Goal: Task Accomplishment & Management: Use online tool/utility

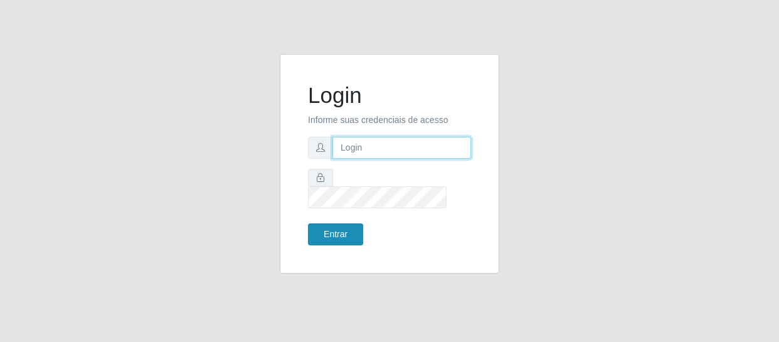
type input "[EMAIL_ADDRESS][DOMAIN_NAME]"
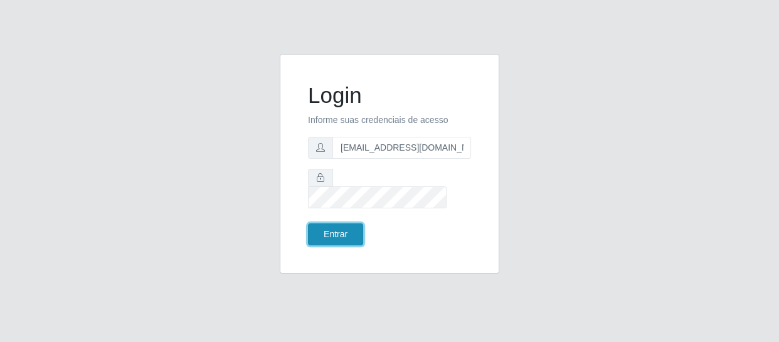
click at [338, 223] on button "Entrar" at bounding box center [335, 234] width 55 height 22
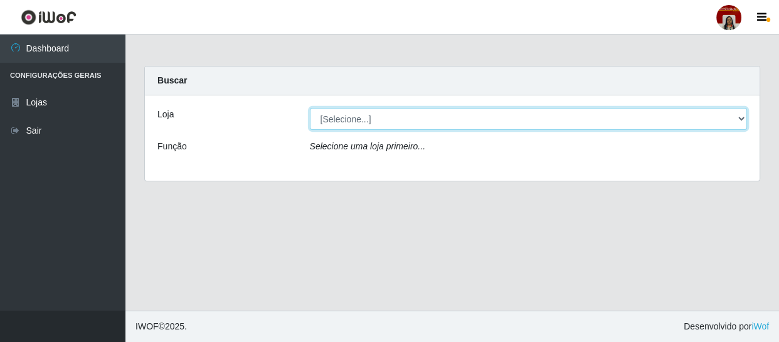
click at [378, 116] on select "[Selecione...] Mar Vermelho - Loja 04" at bounding box center [529, 119] width 438 height 22
select select "251"
click at [310, 108] on select "[Selecione...] Mar Vermelho - Loja 04" at bounding box center [529, 119] width 438 height 22
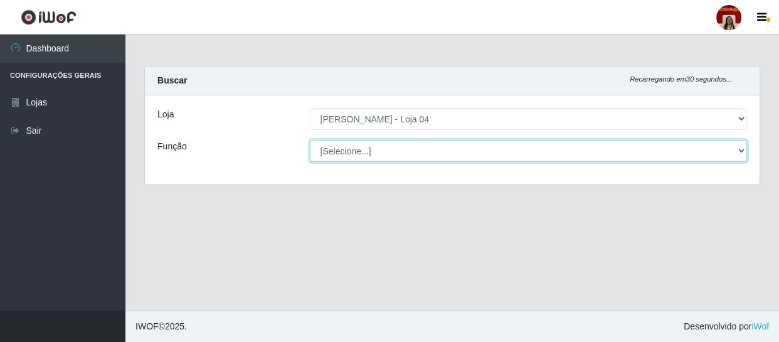
click at [392, 149] on select "[Selecione...] ASG ASG + ASG ++ Auxiliar de Depósito Auxiliar de Depósito + Aux…" at bounding box center [529, 151] width 438 height 22
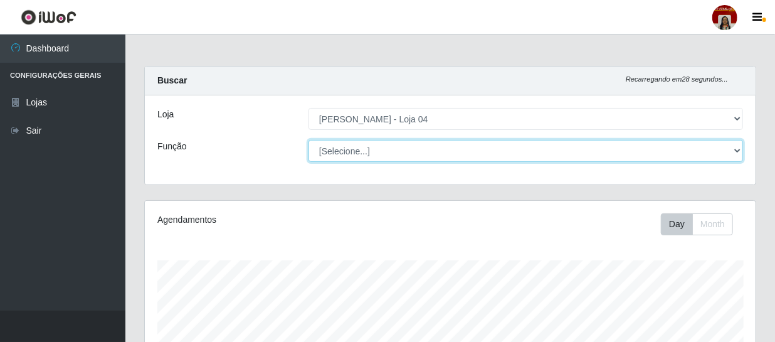
scroll to position [260, 611]
select select "22"
click at [309, 140] on select "[Selecione...] ASG ASG + ASG ++ Auxiliar de Depósito Auxiliar de Depósito + Aux…" at bounding box center [526, 151] width 435 height 22
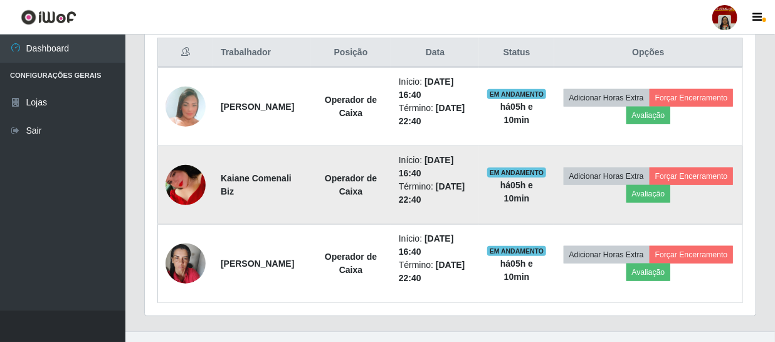
scroll to position [502, 0]
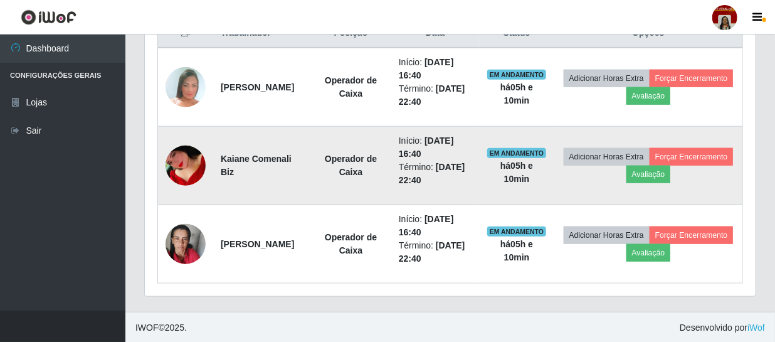
click at [174, 159] on img at bounding box center [186, 165] width 40 height 65
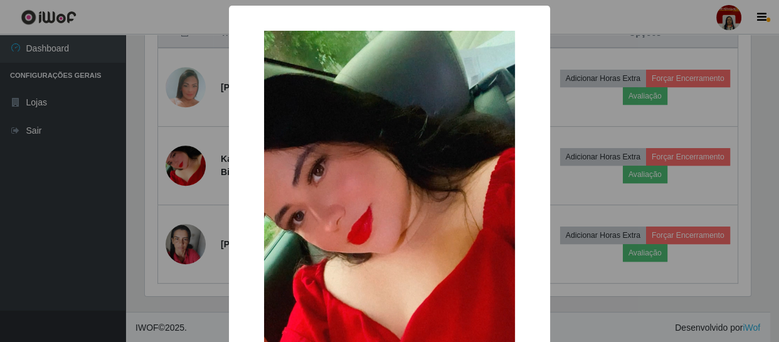
click at [95, 182] on div "× OK Cancel" at bounding box center [389, 171] width 779 height 342
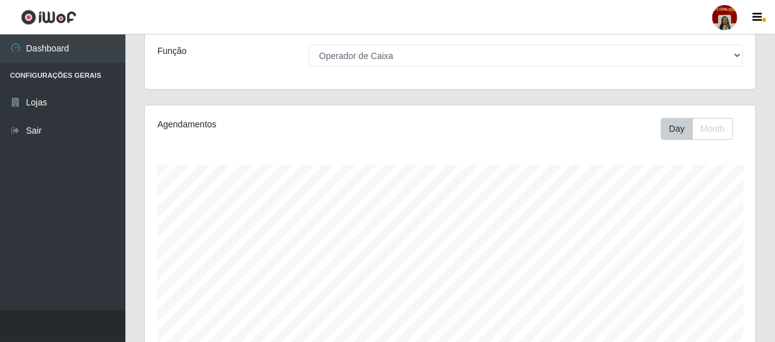
scroll to position [0, 0]
